Goal: Answer question/provide support

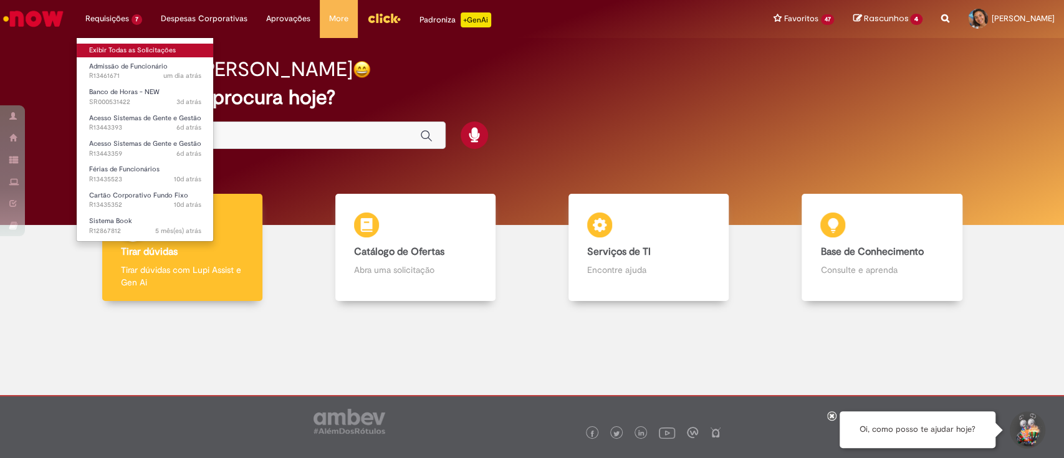
click at [159, 52] on link "Exibir Todas as Solicitações" at bounding box center [145, 51] width 137 height 14
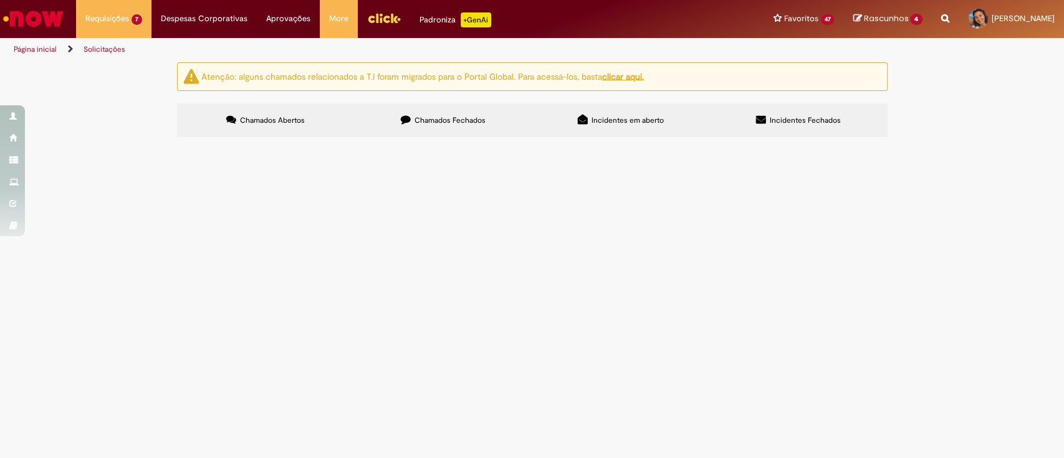
click at [0, 0] on span "Bom dia, tudo bem? Preciso do cartão de fundo fixo para àrea de [GEOGRAPHIC_DAT…" at bounding box center [0, 0] width 0 height 0
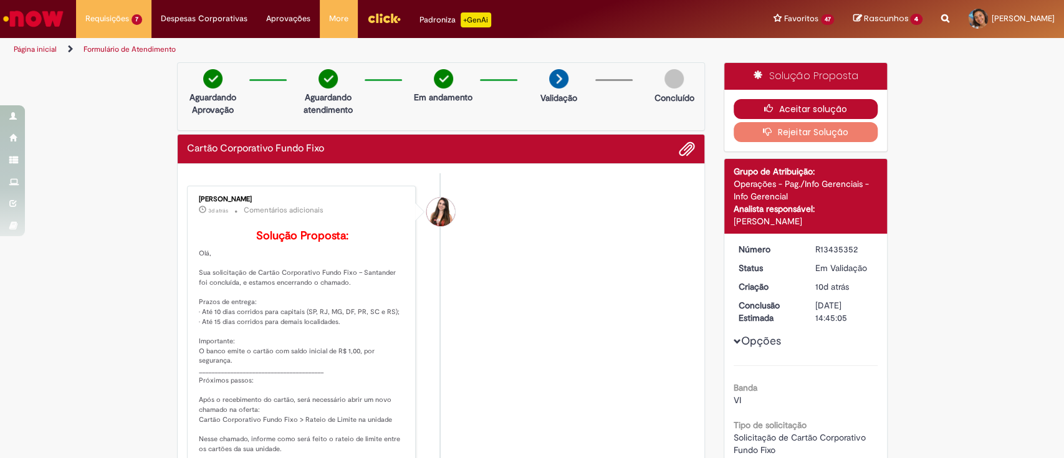
click at [810, 108] on button "Aceitar solução" at bounding box center [806, 109] width 144 height 20
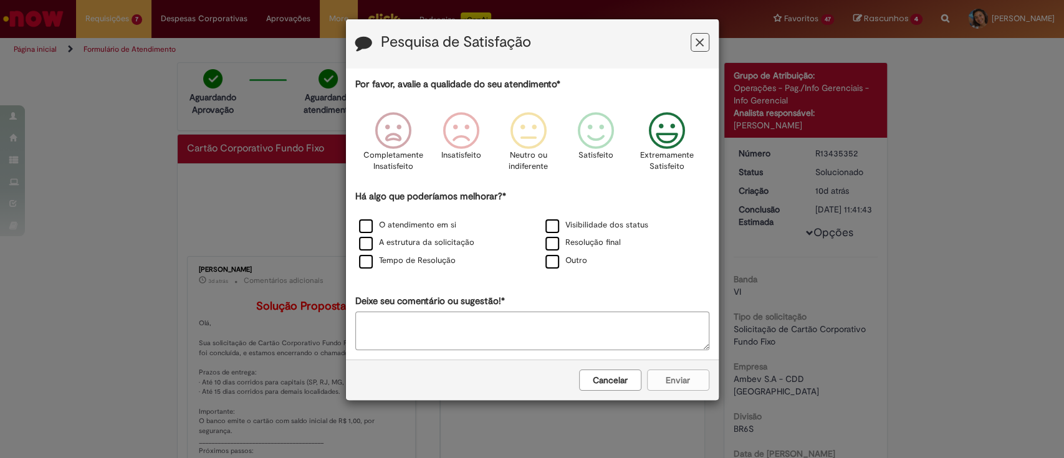
click at [680, 139] on icon "Feedback" at bounding box center [666, 130] width 47 height 37
click at [434, 221] on label "O atendimento em si" at bounding box center [407, 225] width 97 height 12
click at [423, 262] on label "Tempo de Resolução" at bounding box center [407, 261] width 97 height 12
click at [691, 385] on button "Enviar" at bounding box center [678, 380] width 62 height 21
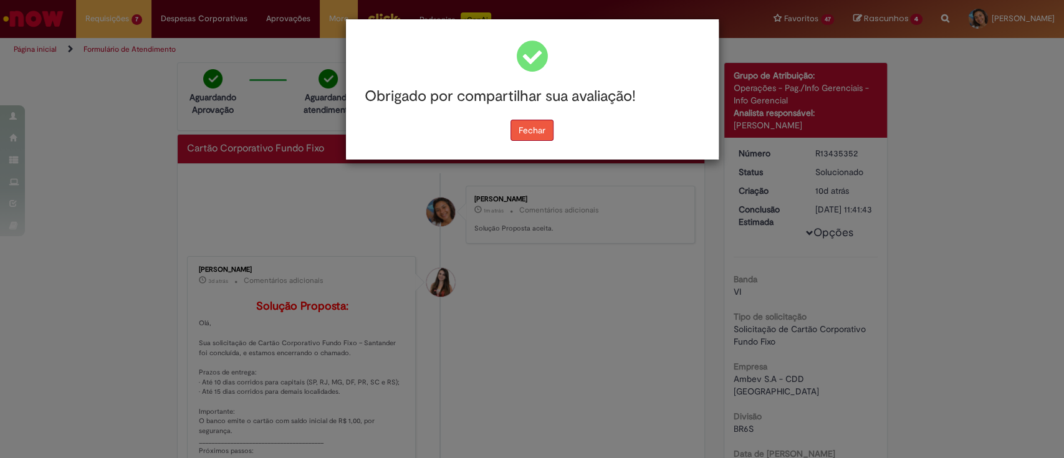
click at [527, 128] on button "Fechar" at bounding box center [531, 130] width 43 height 21
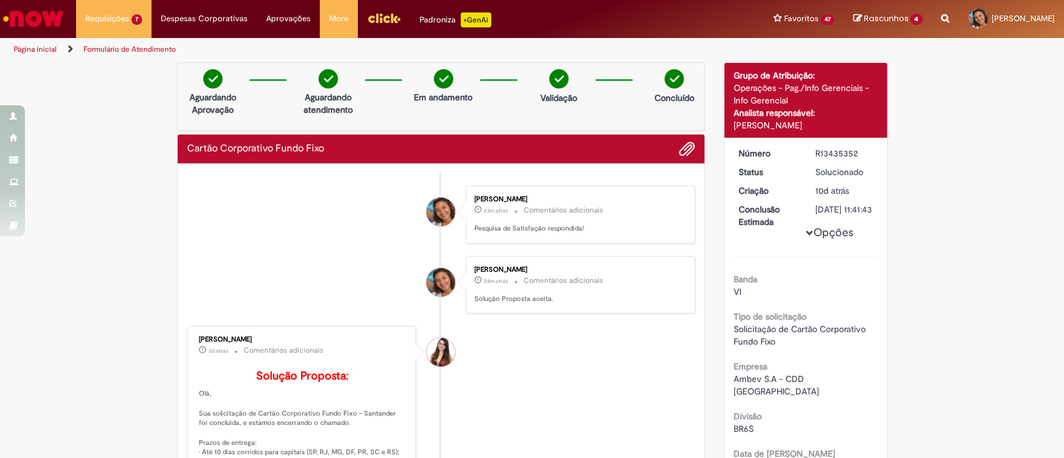
click at [391, 21] on img "Menu Cabeçalho" at bounding box center [384, 18] width 34 height 19
